Goal: Communication & Community: Answer question/provide support

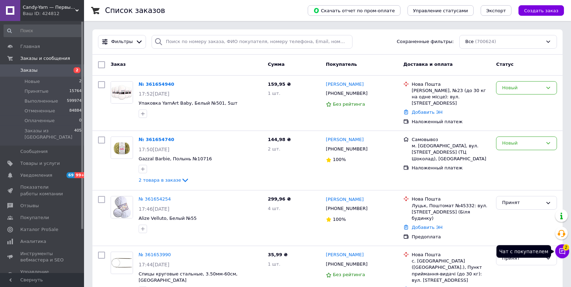
click at [562, 247] on button "Чат с покупателем 2" at bounding box center [562, 251] width 14 height 14
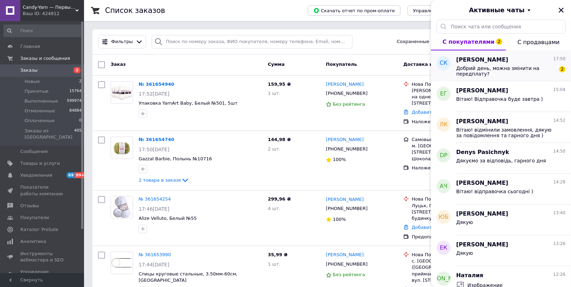
click at [492, 73] on span "Добрий день, можна змінити на передплату?" at bounding box center [505, 70] width 99 height 11
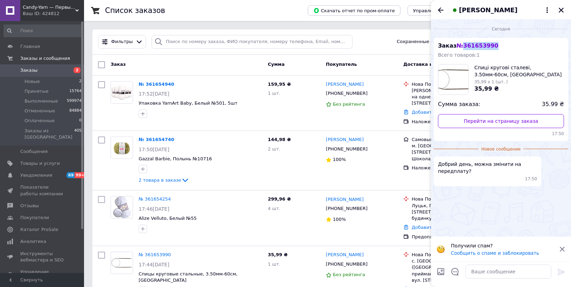
drag, startPoint x: 498, startPoint y: 48, endPoint x: 461, endPoint y: 48, distance: 37.1
click at [461, 47] on div "Заказ № 361653990 Всего товаров: 1 Спиці кругові сталеві, 3.50мм-60см, [GEOGRAP…" at bounding box center [501, 89] width 134 height 103
copy span "361653990"
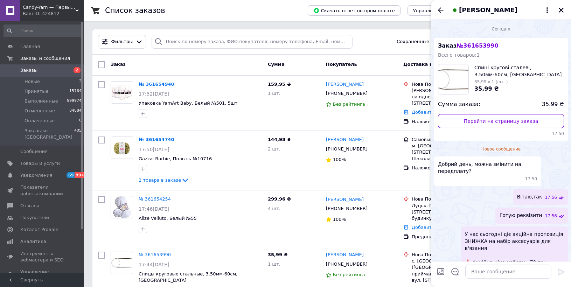
click at [441, 5] on div "[PERSON_NAME]" at bounding box center [501, 10] width 140 height 20
click at [439, 11] on icon "Назад" at bounding box center [440, 10] width 8 height 8
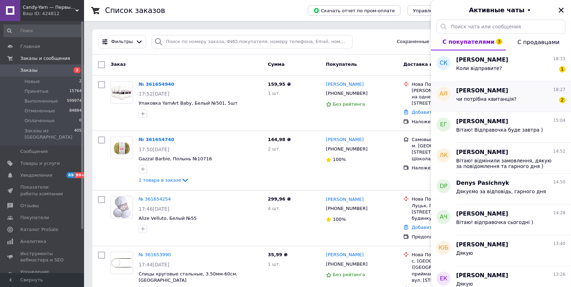
click at [521, 102] on div "чи потрібна квитанція? 2" at bounding box center [510, 100] width 109 height 11
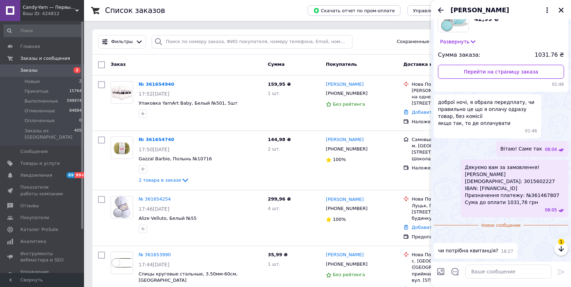
scroll to position [160, 0]
click at [491, 268] on textarea at bounding box center [508, 272] width 86 height 14
type textarea "не потрібна, ми побачимо платіж"
click at [541, 270] on textarea "не потрібна, ми побачимо платіж" at bounding box center [501, 272] width 100 height 14
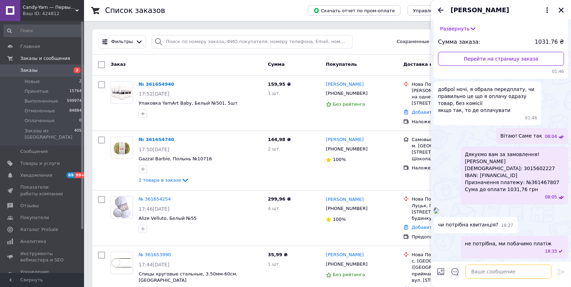
scroll to position [166, 0]
click at [437, 8] on icon "Назад" at bounding box center [440, 10] width 8 height 8
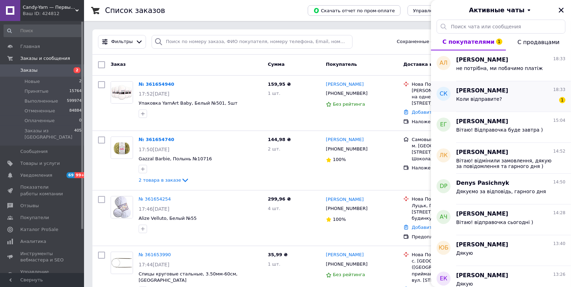
click at [501, 103] on div "Коли відправите? 1" at bounding box center [510, 100] width 109 height 11
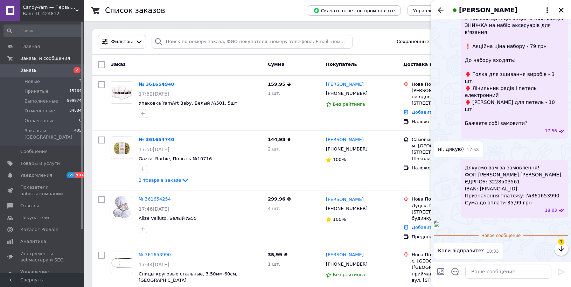
scroll to position [273, 0]
click at [494, 270] on textarea at bounding box center [508, 272] width 86 height 14
type textarea "відправочка завтра"
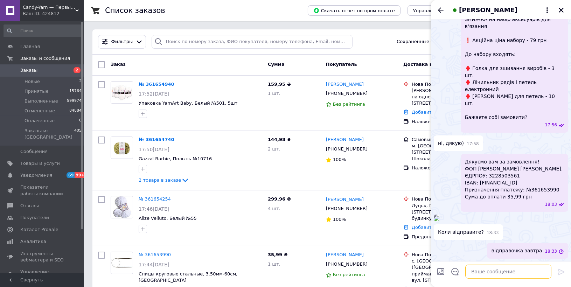
scroll to position [279, 0]
click at [437, 8] on icon "Назад" at bounding box center [440, 10] width 8 height 8
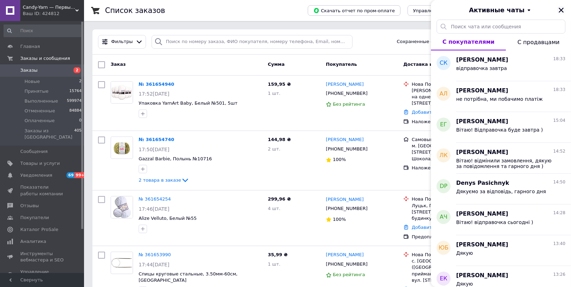
click at [560, 11] on icon "Закрыть" at bounding box center [561, 10] width 5 height 5
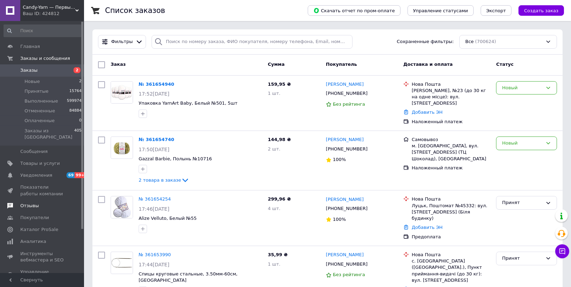
click at [30, 203] on span "Отзывы" at bounding box center [29, 206] width 19 height 6
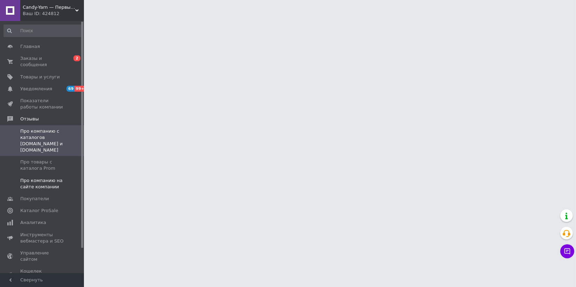
click at [36, 177] on span "Про компанию на сайте компании" at bounding box center [42, 183] width 44 height 13
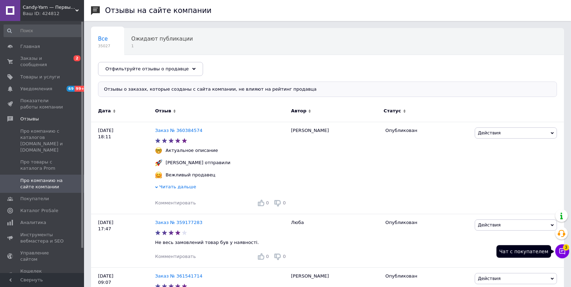
click at [559, 250] on icon at bounding box center [562, 252] width 6 height 6
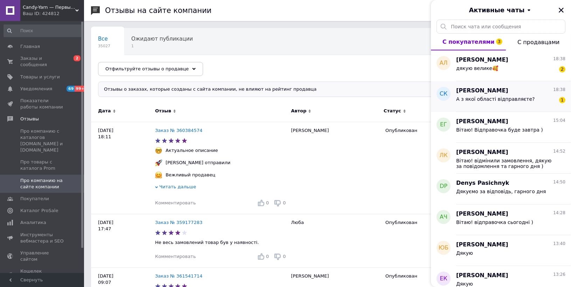
click at [480, 102] on span "А з якої області відправляєте?" at bounding box center [495, 99] width 79 height 6
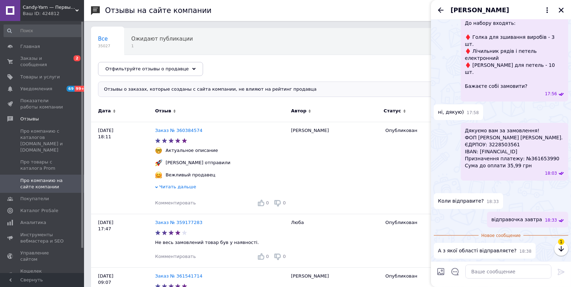
scroll to position [310, 0]
click at [492, 267] on textarea at bounding box center [508, 272] width 86 height 14
type textarea "З [GEOGRAPHIC_DATA]"
click at [506, 278] on textarea "З [GEOGRAPHIC_DATA]" at bounding box center [501, 272] width 100 height 14
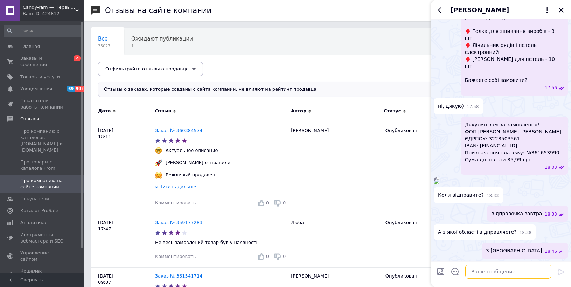
scroll to position [316, 0]
click at [440, 15] on div "[PERSON_NAME]" at bounding box center [501, 10] width 140 height 20
click at [441, 7] on icon "Назад" at bounding box center [440, 10] width 8 height 8
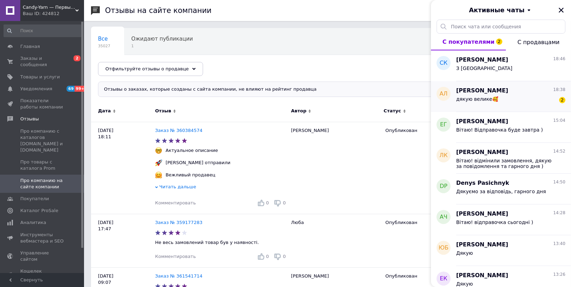
click at [503, 103] on div "дякую велике🥰 2" at bounding box center [510, 100] width 109 height 11
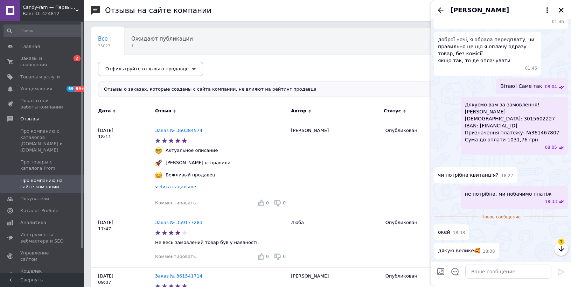
scroll to position [216, 0]
click at [445, 14] on div "[PERSON_NAME]" at bounding box center [501, 10] width 140 height 20
click at [439, 7] on icon "Назад" at bounding box center [440, 10] width 8 height 8
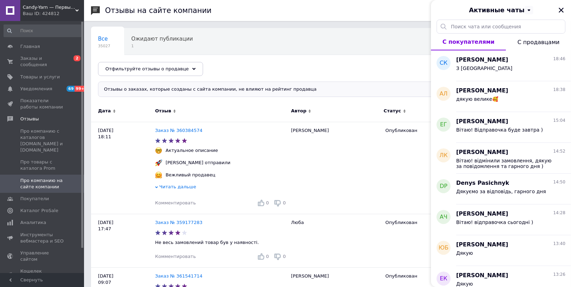
drag, startPoint x: 561, startPoint y: 9, endPoint x: 554, endPoint y: 12, distance: 7.5
click at [561, 10] on icon "Закрыть" at bounding box center [561, 10] width 5 height 5
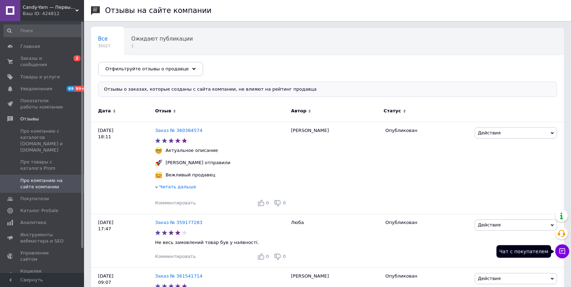
click at [566, 252] on button "Чат с покупателем" at bounding box center [562, 251] width 14 height 14
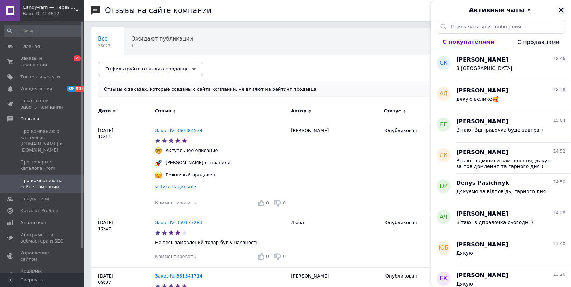
click at [560, 9] on icon "Закрыть" at bounding box center [561, 10] width 6 height 6
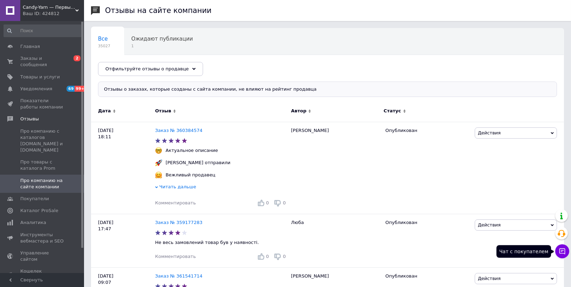
click at [565, 249] on button "Чат с покупателем" at bounding box center [562, 251] width 14 height 14
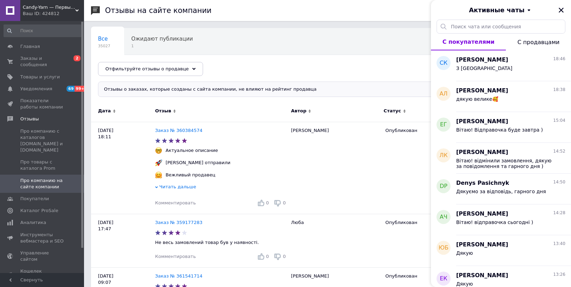
drag, startPoint x: 562, startPoint y: 10, endPoint x: 497, endPoint y: 46, distance: 74.7
click at [562, 10] on icon "Закрыть" at bounding box center [561, 10] width 6 height 6
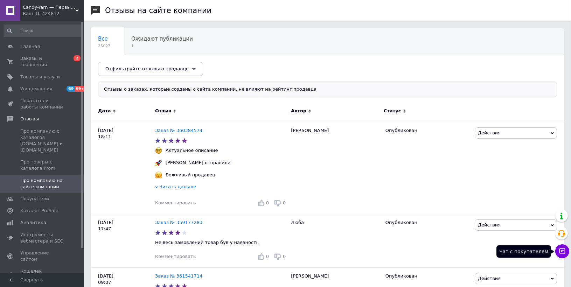
click at [566, 251] on button "Чат с покупателем" at bounding box center [562, 251] width 14 height 14
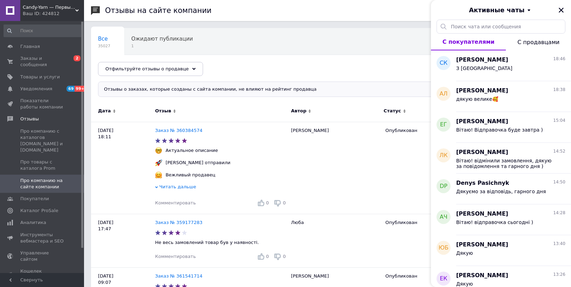
drag, startPoint x: 562, startPoint y: 7, endPoint x: 428, endPoint y: 5, distance: 134.8
click at [562, 7] on icon "Закрыть" at bounding box center [561, 10] width 6 height 6
